Goal: Transaction & Acquisition: Book appointment/travel/reservation

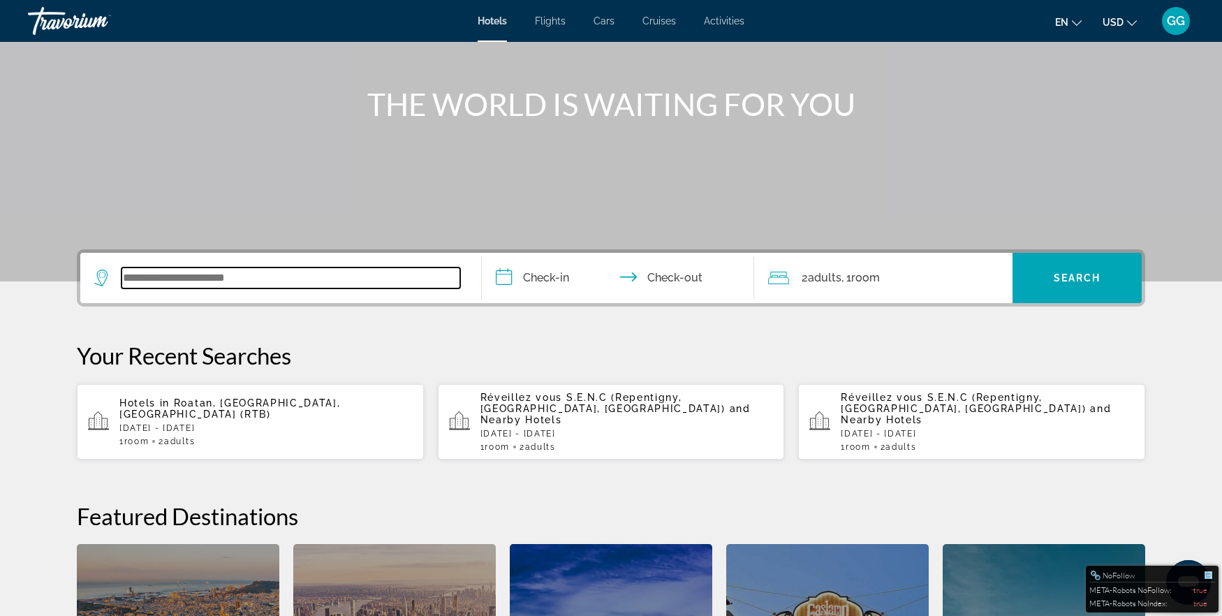
click at [215, 280] on input "Search widget" at bounding box center [290, 277] width 339 height 21
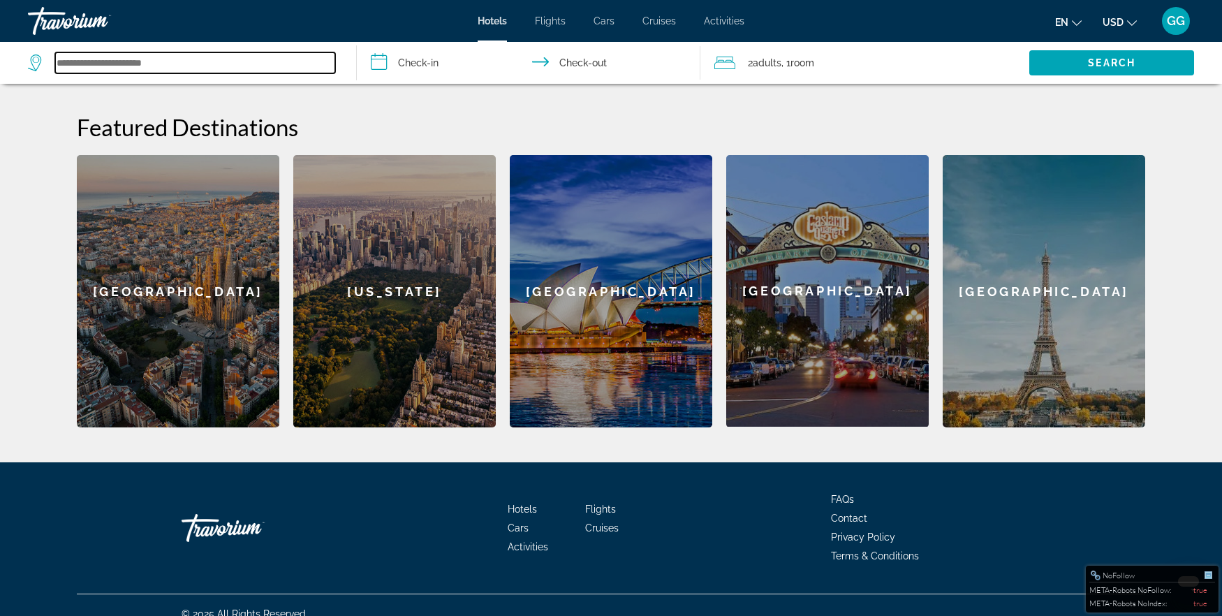
scroll to position [531, 0]
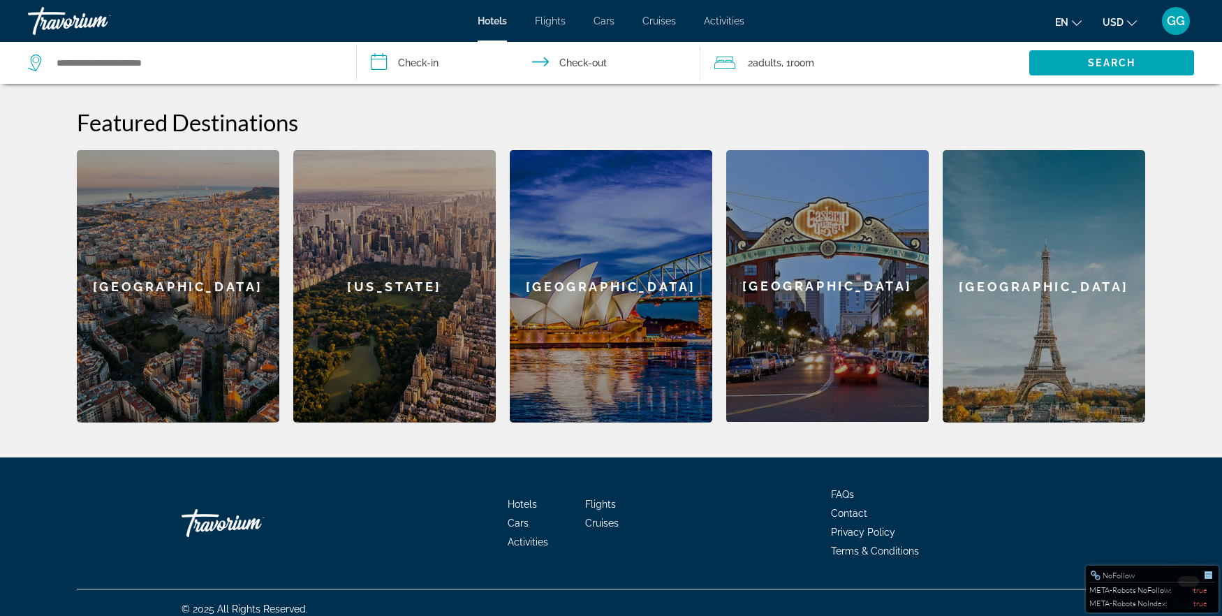
click at [371, 269] on div "[US_STATE]" at bounding box center [394, 286] width 202 height 272
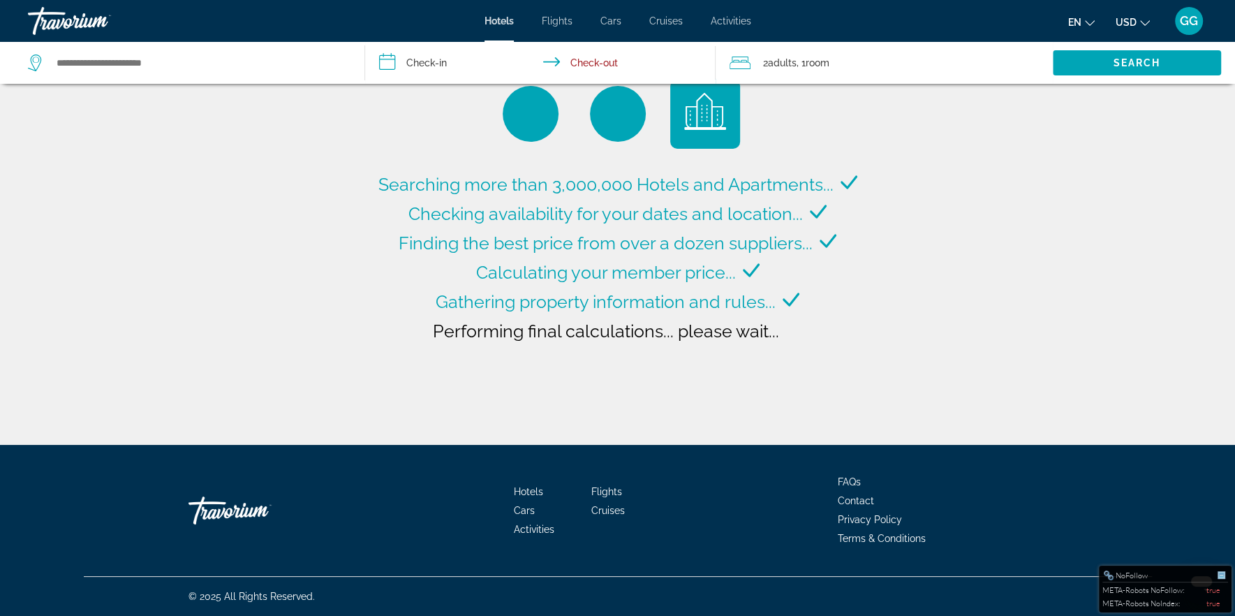
type input "**********"
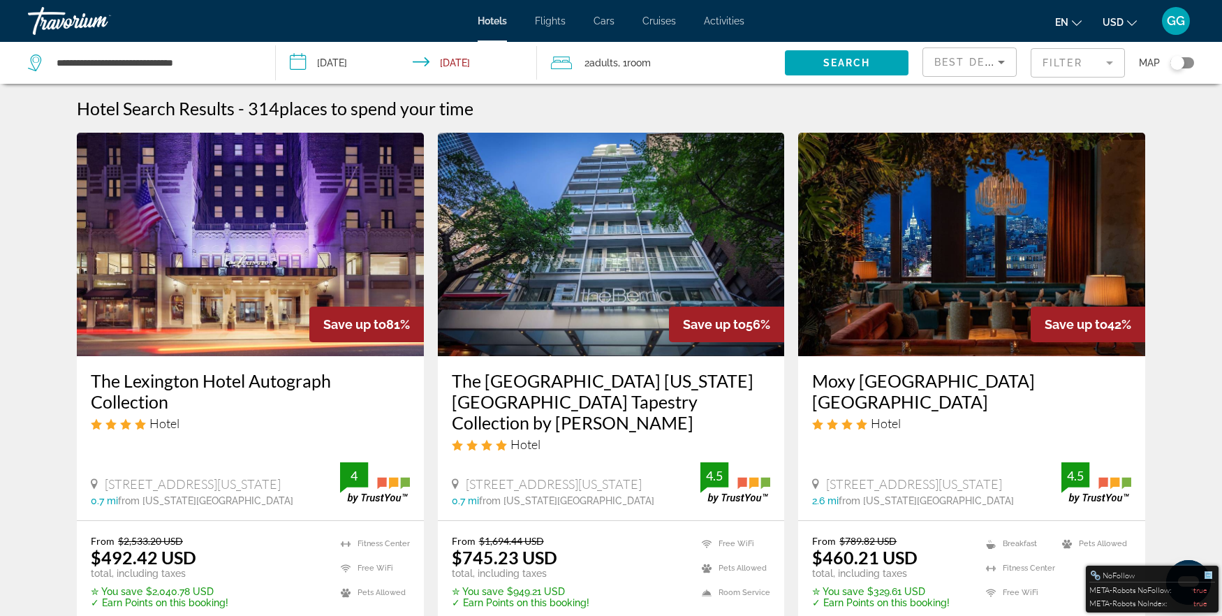
click at [1130, 24] on icon "Change currency" at bounding box center [1132, 23] width 10 height 10
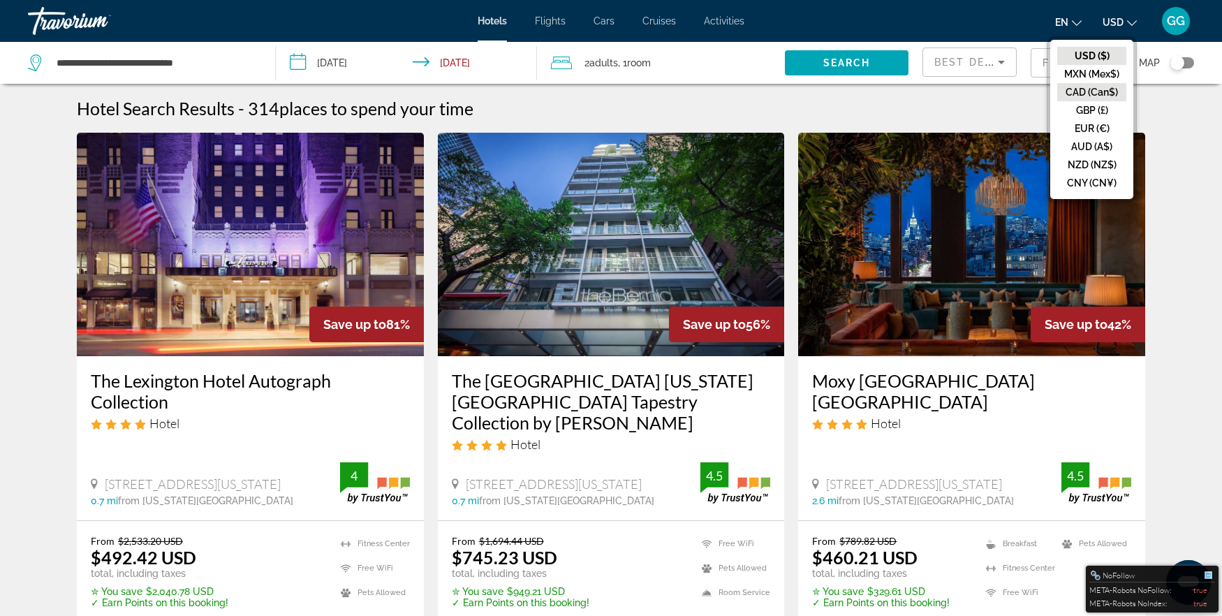
click at [1099, 89] on button "CAD (Can$)" at bounding box center [1091, 92] width 69 height 18
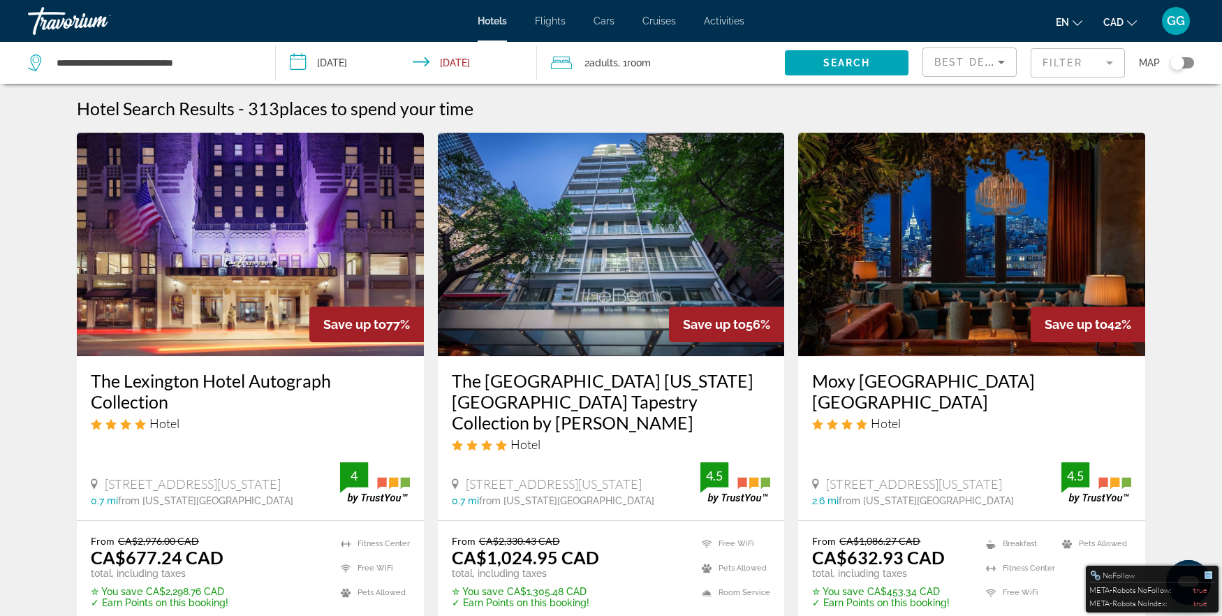
click at [1111, 61] on mat-form-field "Filter" at bounding box center [1077, 62] width 94 height 29
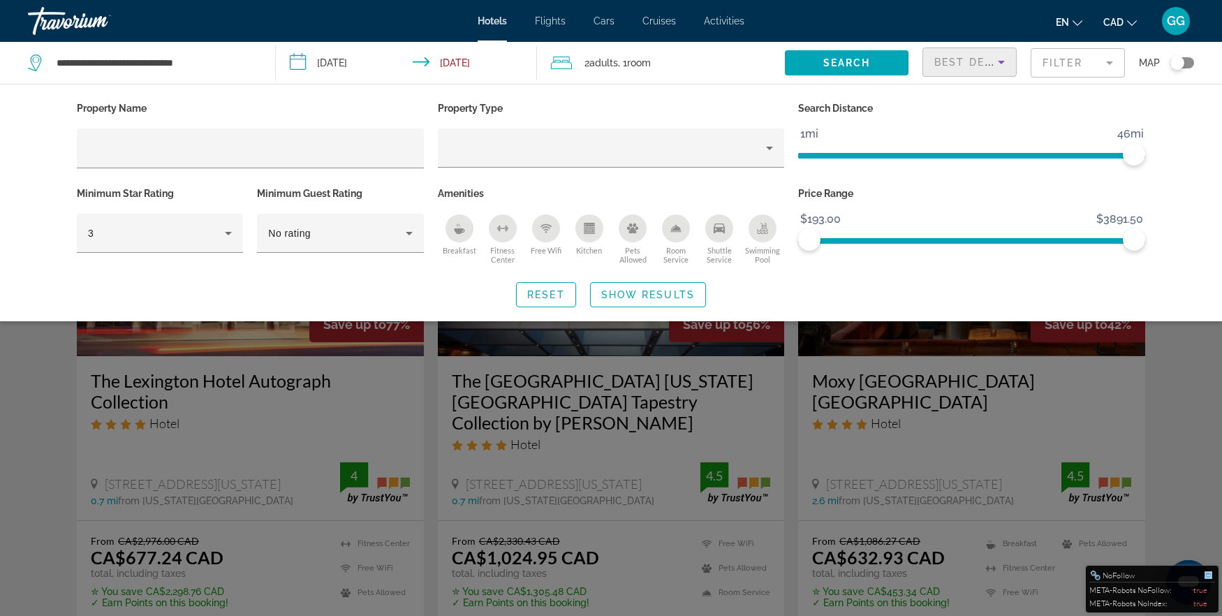
click at [990, 64] on span "Best Deals" at bounding box center [970, 62] width 73 height 11
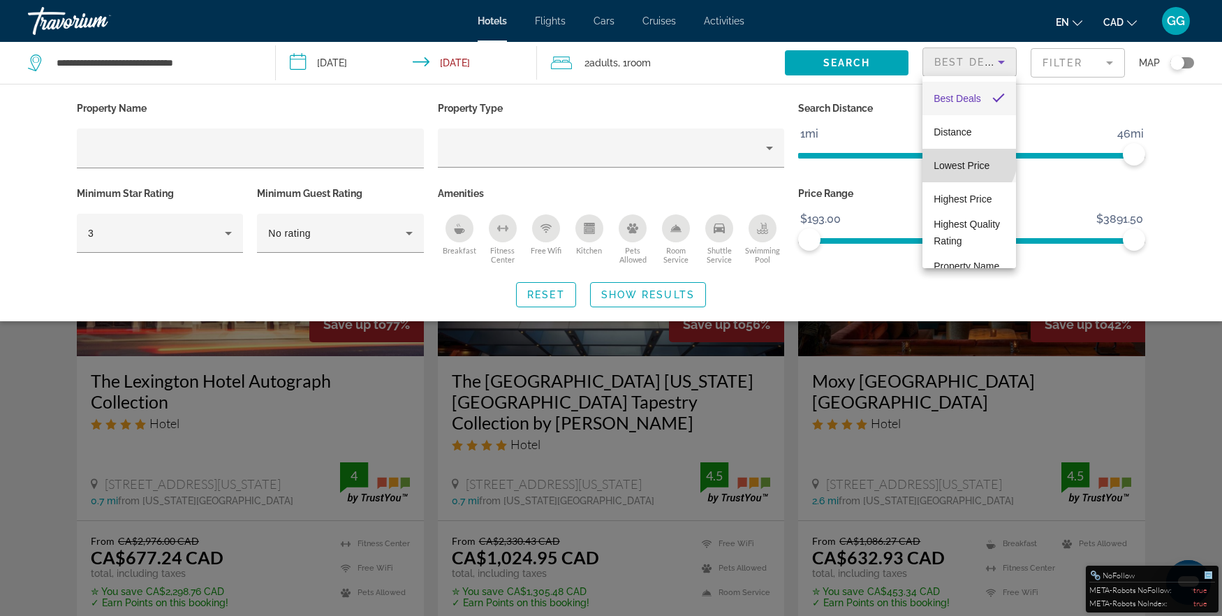
click at [967, 160] on span "Lowest Price" at bounding box center [961, 165] width 56 height 11
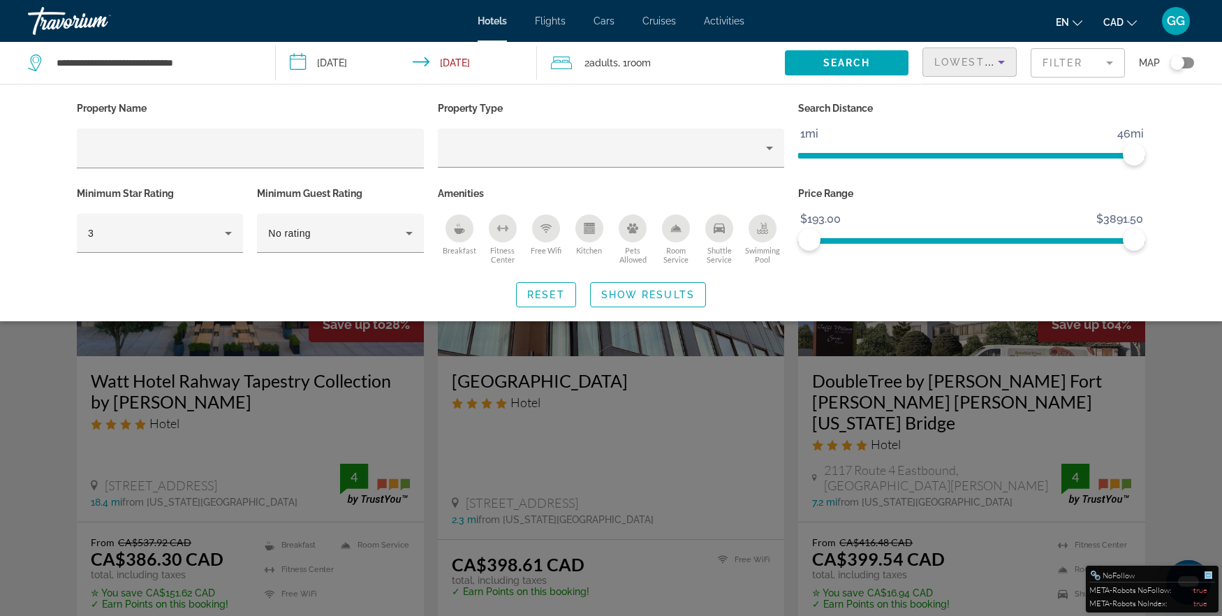
click at [1187, 367] on div "Search widget" at bounding box center [611, 412] width 1222 height 406
